Goal: Task Accomplishment & Management: Complete application form

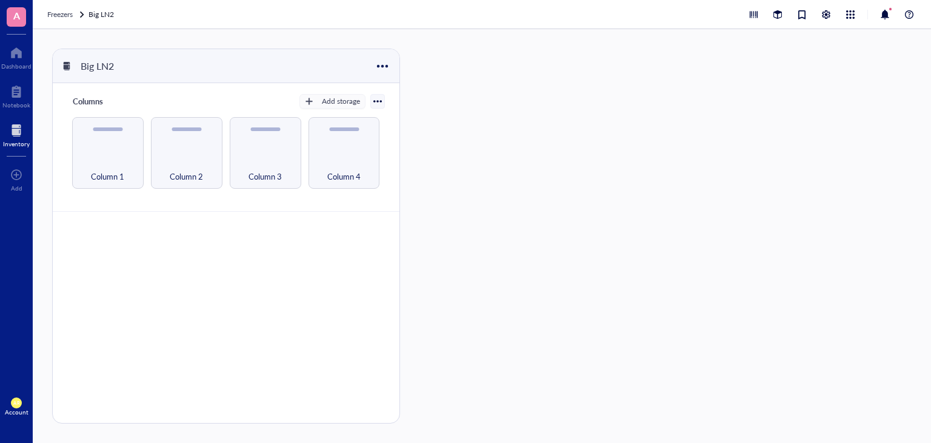
click at [15, 61] on div at bounding box center [16, 52] width 30 height 19
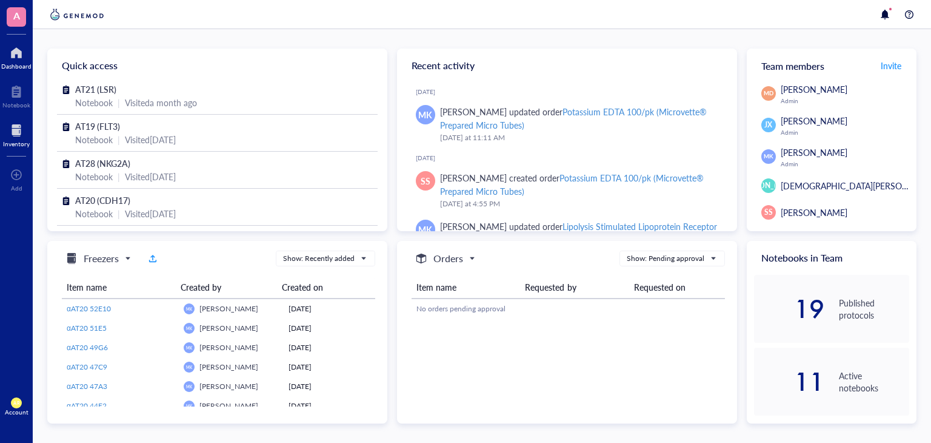
click at [15, 135] on div at bounding box center [16, 130] width 27 height 19
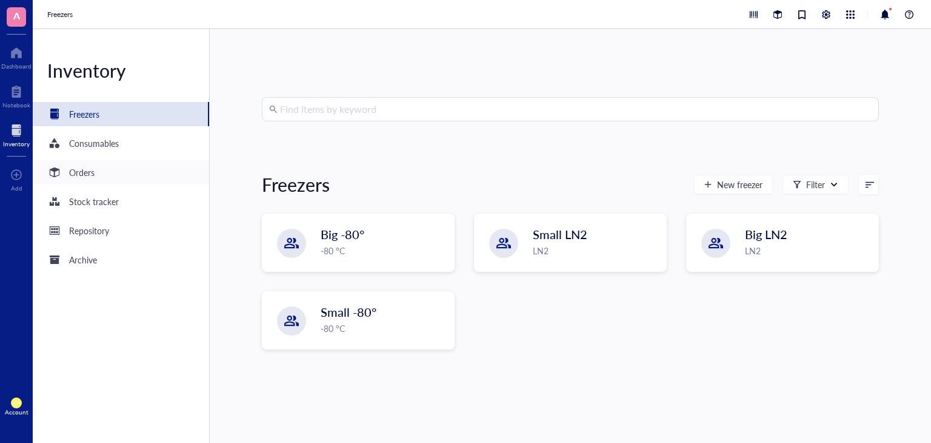
click at [90, 170] on div "Orders" at bounding box center [81, 171] width 25 height 13
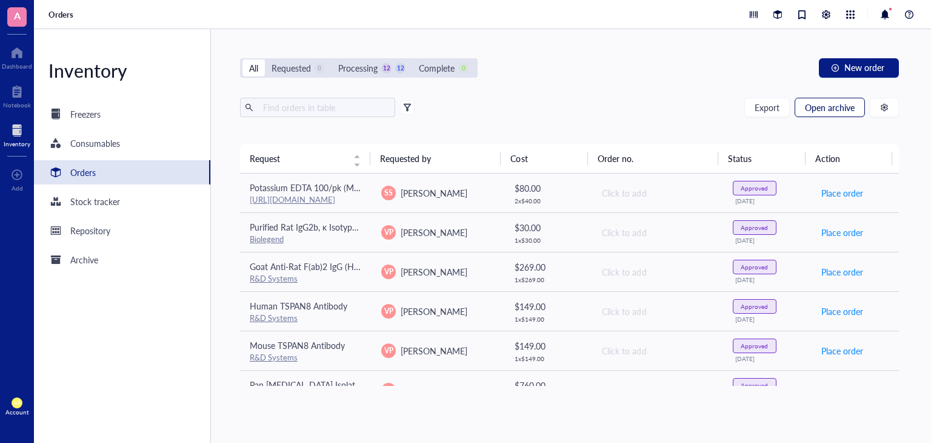
click at [823, 107] on span "Open archive" at bounding box center [830, 107] width 50 height 10
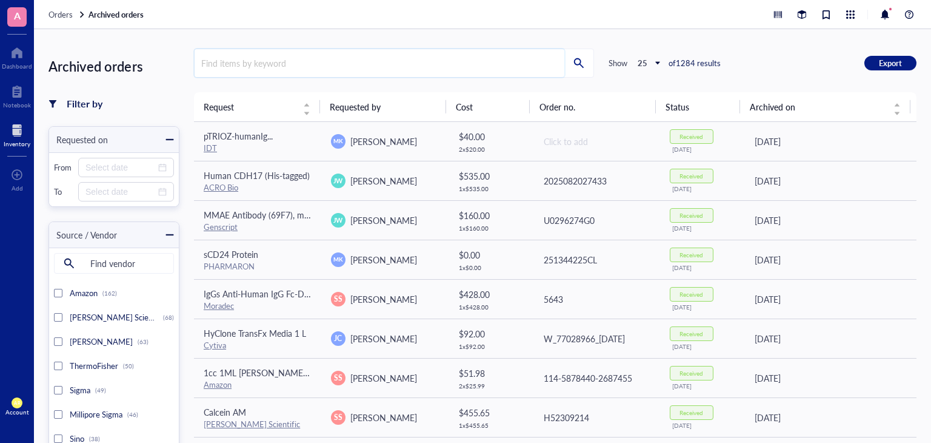
click at [284, 62] on input "search" at bounding box center [380, 63] width 370 height 28
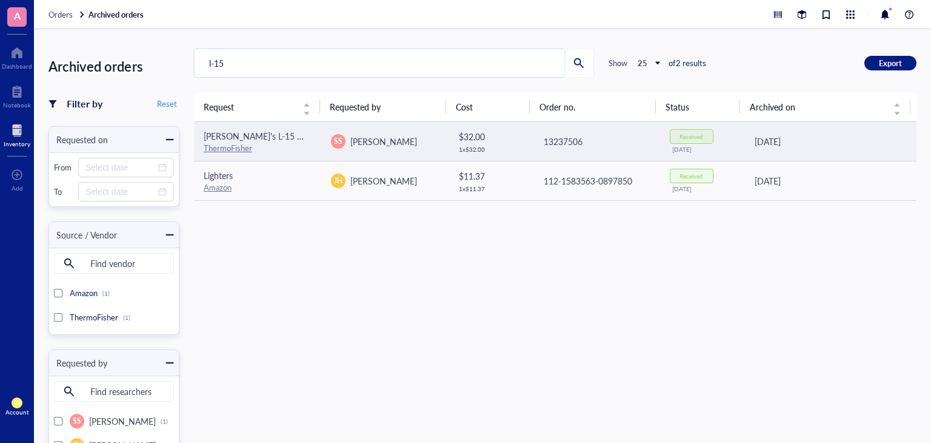
type input "l-15"
click at [279, 135] on span "[PERSON_NAME]'s L-15 Medium" at bounding box center [266, 136] width 124 height 12
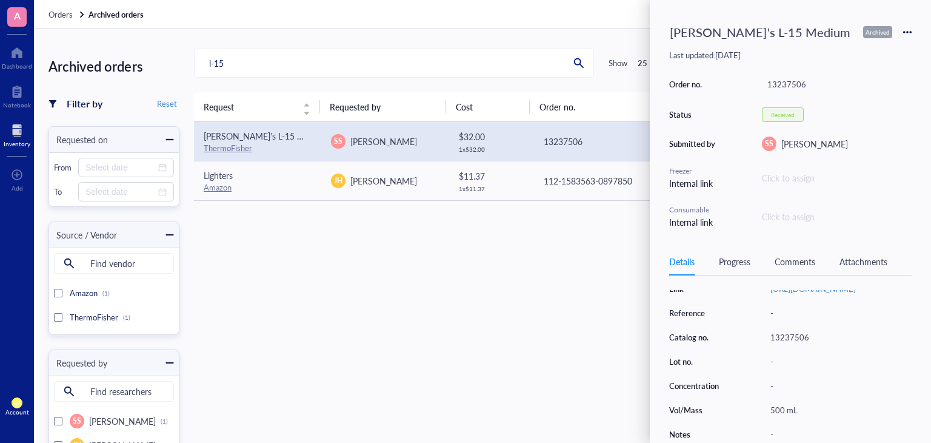
scroll to position [118, 0]
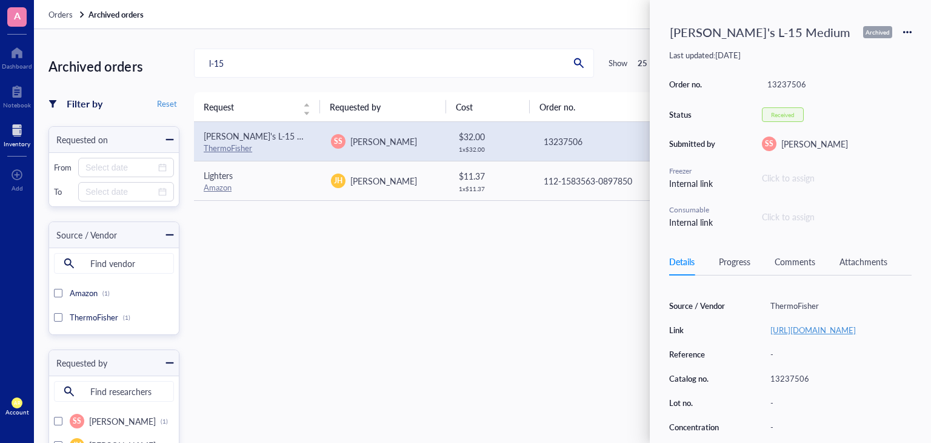
click at [812, 335] on link "[URL][DOMAIN_NAME]" at bounding box center [812, 330] width 85 height 12
click at [909, 34] on icon at bounding box center [907, 32] width 8 height 8
click at [867, 51] on span "Request again" at bounding box center [864, 49] width 76 height 13
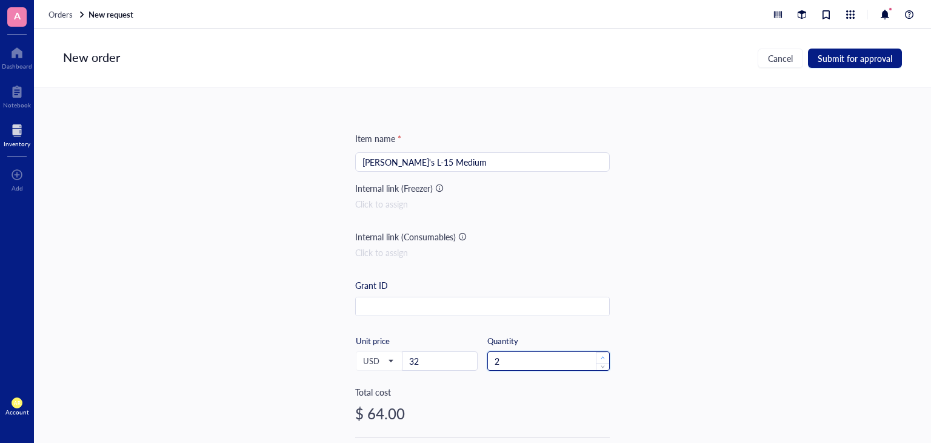
click at [597, 353] on span "Increase Value" at bounding box center [602, 357] width 13 height 11
type input "3"
click at [597, 353] on span "Increase Value" at bounding box center [602, 357] width 13 height 11
click at [855, 59] on span "Submit for approval" at bounding box center [855, 58] width 75 height 10
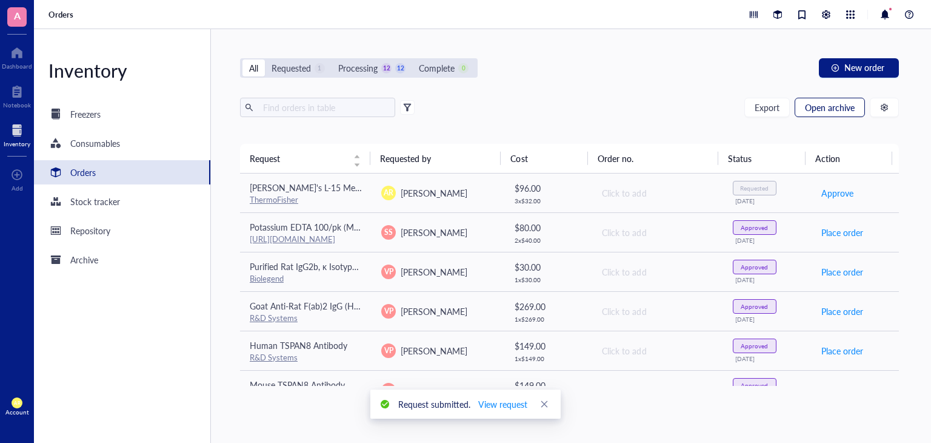
click at [830, 112] on span "Open archive" at bounding box center [830, 107] width 50 height 10
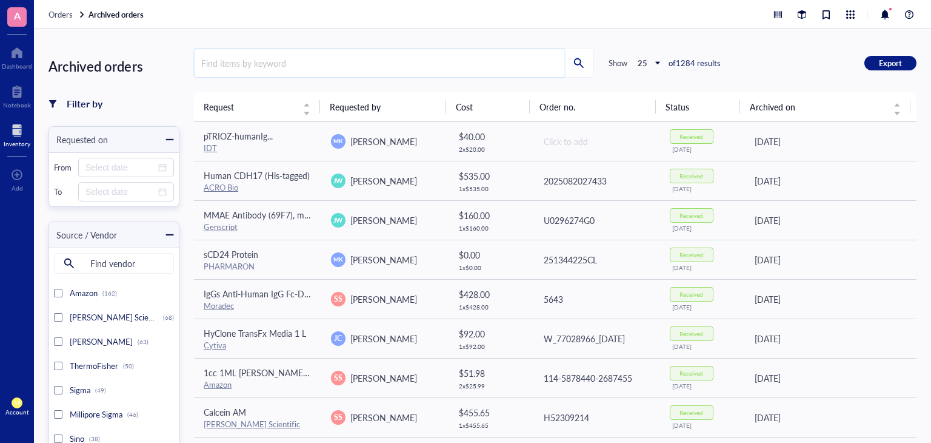
click at [446, 61] on input "search" at bounding box center [380, 63] width 370 height 28
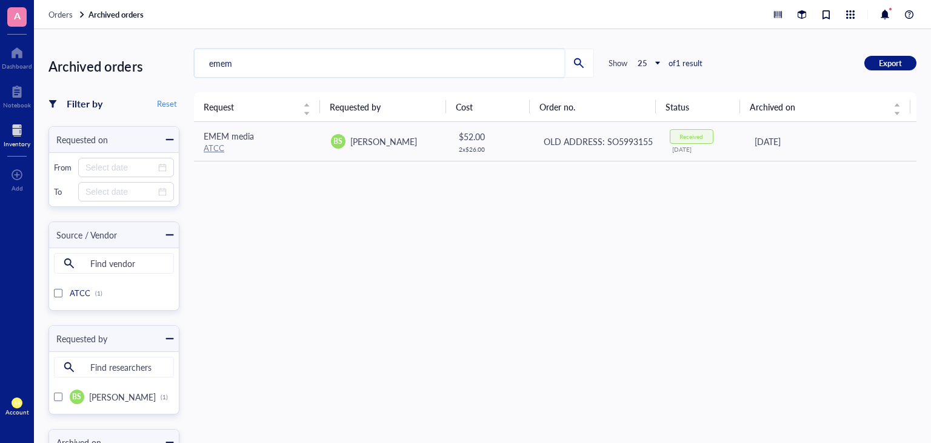
type input "emem"
click at [272, 59] on input "emem" at bounding box center [380, 63] width 370 height 28
click at [67, 14] on span "Orders" at bounding box center [60, 14] width 24 height 12
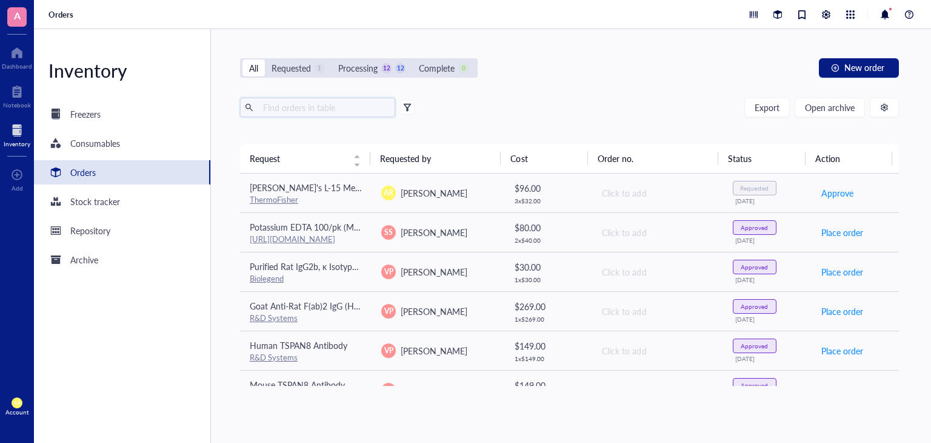
click at [342, 109] on input "text" at bounding box center [324, 107] width 132 height 18
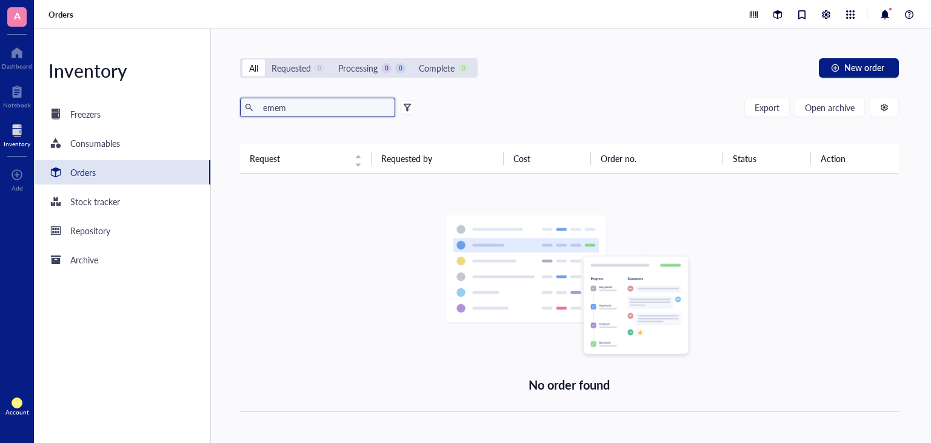
type input "emem"
click at [834, 96] on div "All Requested 0 Processing 0 0 Complete 0 New order emem Export Open archive Re…" at bounding box center [569, 235] width 717 height 413
click at [829, 105] on span "Open archive" at bounding box center [830, 107] width 50 height 10
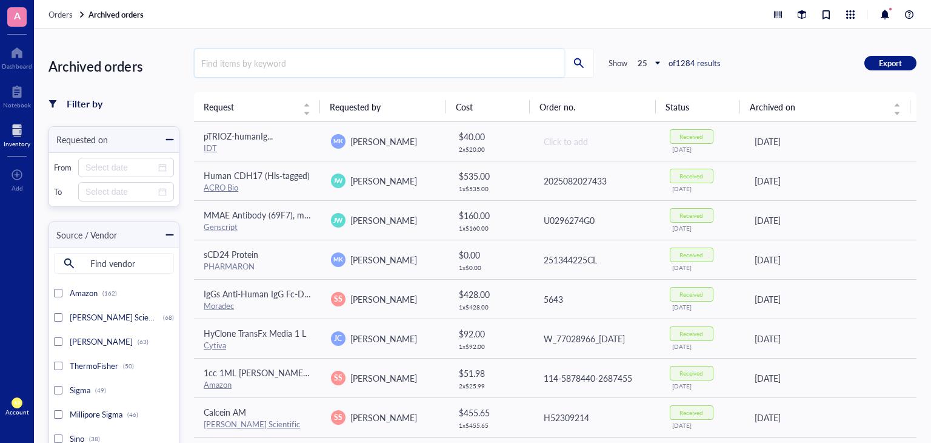
click at [304, 62] on input "search" at bounding box center [380, 63] width 370 height 28
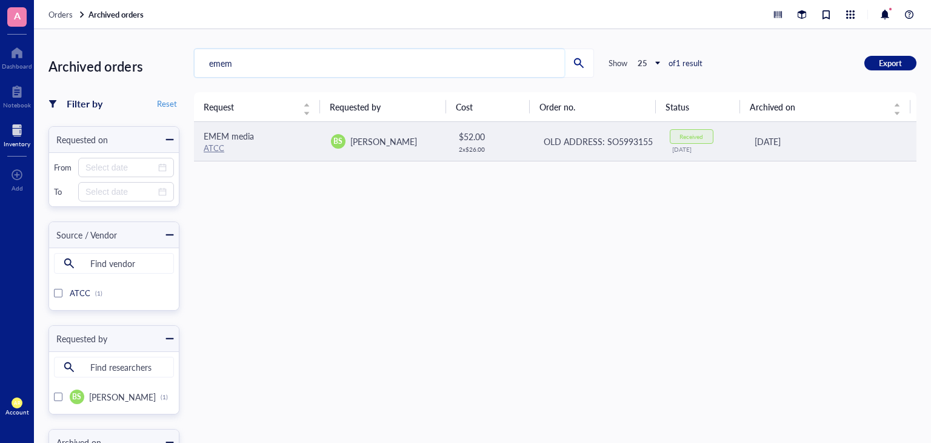
type input "emem"
click at [238, 135] on span "EMEM media" at bounding box center [229, 136] width 50 height 12
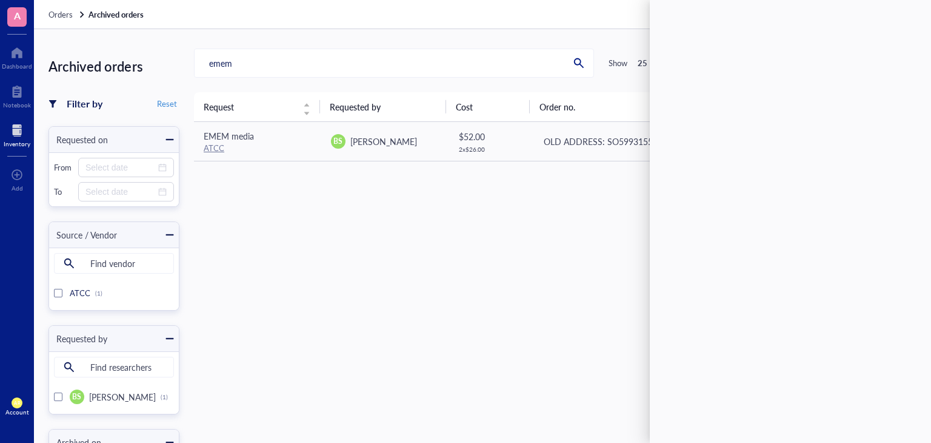
click at [529, 260] on div "Request Requested by Cost Order no. Status Archived on EMEM media ATCC BS [PERS…" at bounding box center [555, 330] width 723 height 476
